Goal: Transaction & Acquisition: Purchase product/service

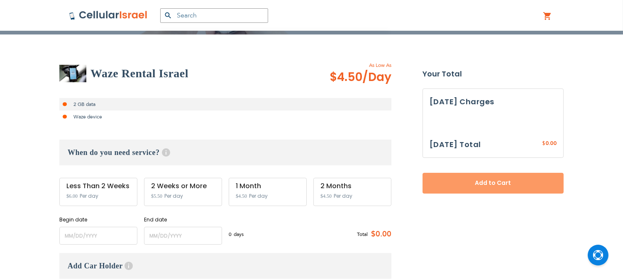
scroll to position [138, 0]
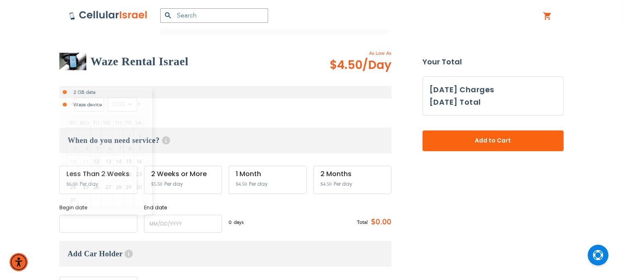
click at [107, 222] on input "name" at bounding box center [98, 224] width 78 height 18
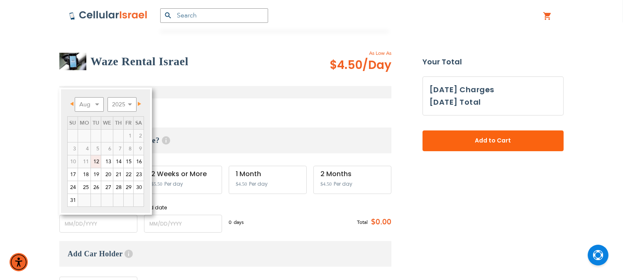
click at [99, 163] on link "12" at bounding box center [96, 161] width 10 height 12
type input "[DATE]"
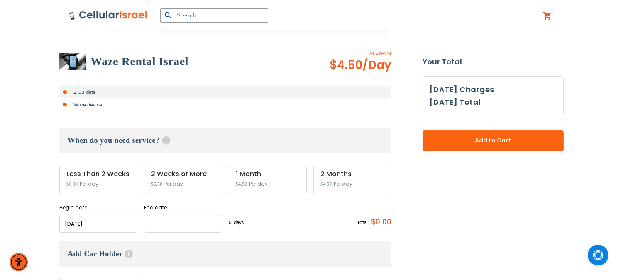
click at [168, 221] on input "name" at bounding box center [183, 224] width 78 height 18
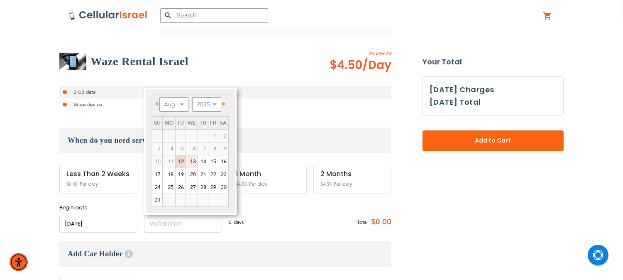
click at [191, 159] on link "13" at bounding box center [192, 161] width 12 height 12
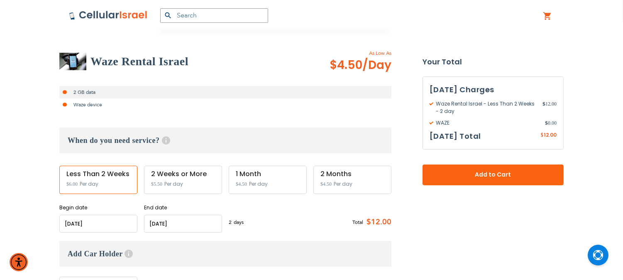
click at [174, 222] on input "name" at bounding box center [183, 224] width 78 height 18
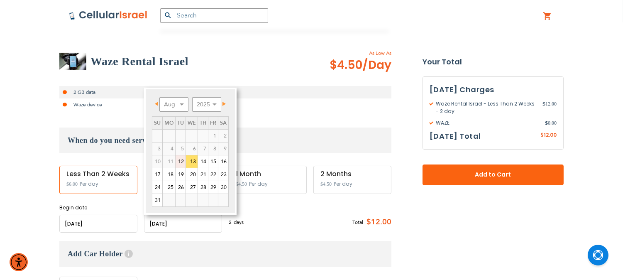
click at [185, 155] on link "12" at bounding box center [181, 161] width 10 height 12
type input "[DATE]"
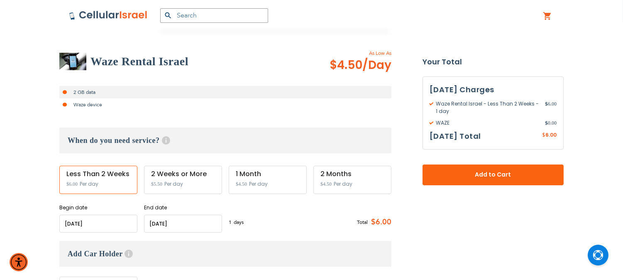
click at [213, 103] on li "Waze device" at bounding box center [225, 104] width 332 height 12
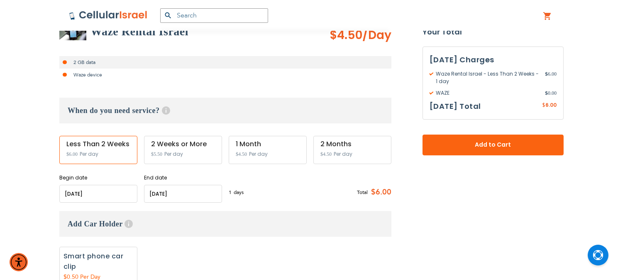
scroll to position [184, 0]
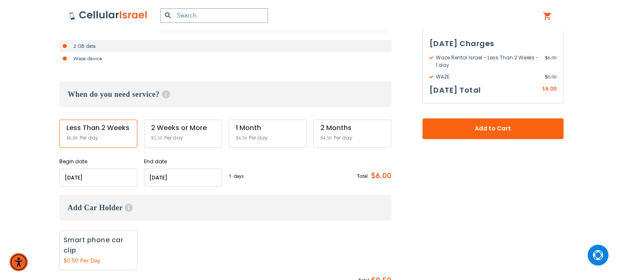
click at [93, 179] on input "name" at bounding box center [98, 178] width 78 height 18
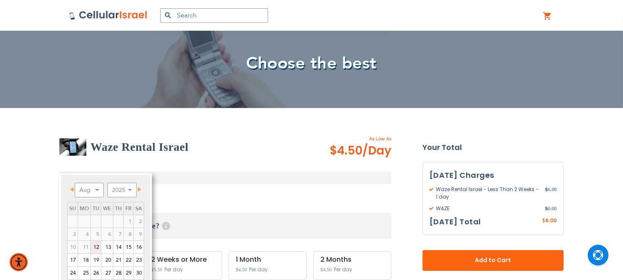
scroll to position [46, 0]
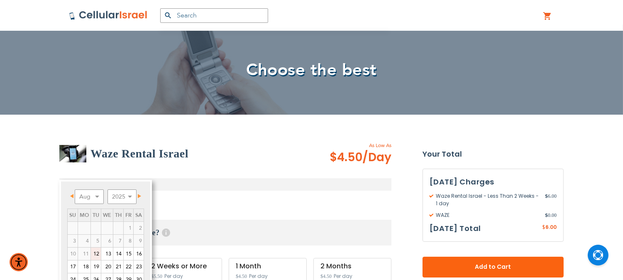
click at [205, 160] on div "Waze Rental Israel" at bounding box center [183, 153] width 248 height 17
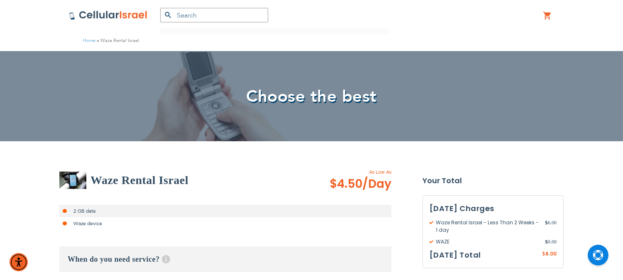
scroll to position [0, 0]
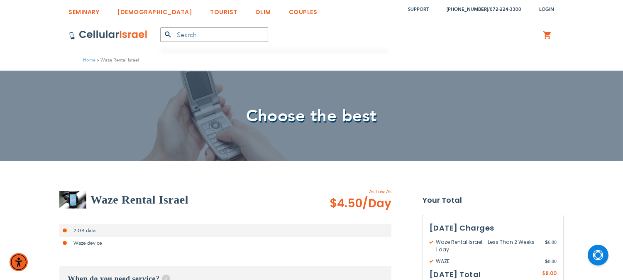
click at [115, 34] on img at bounding box center [108, 35] width 79 height 10
